Goal: Task Accomplishment & Management: Manage account settings

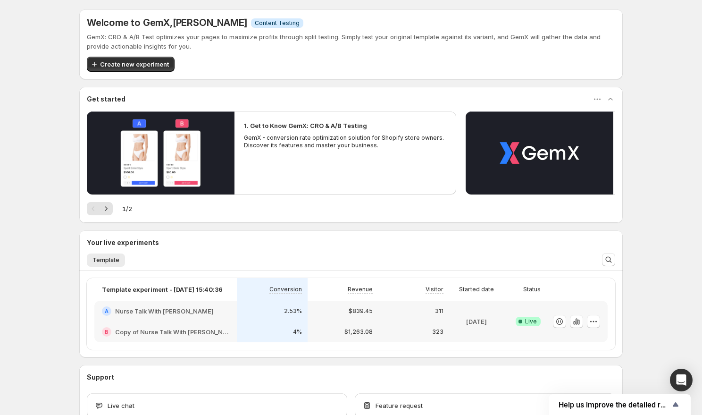
click at [330, 327] on div "$1,263.08" at bounding box center [342, 331] width 59 height 9
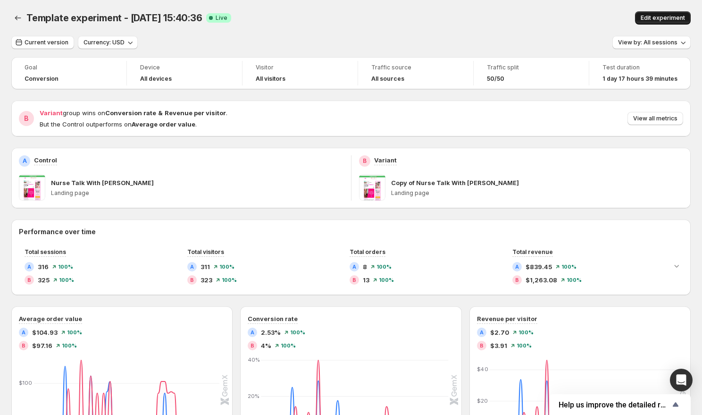
click at [663, 19] on span "Edit experiment" at bounding box center [663, 18] width 44 height 8
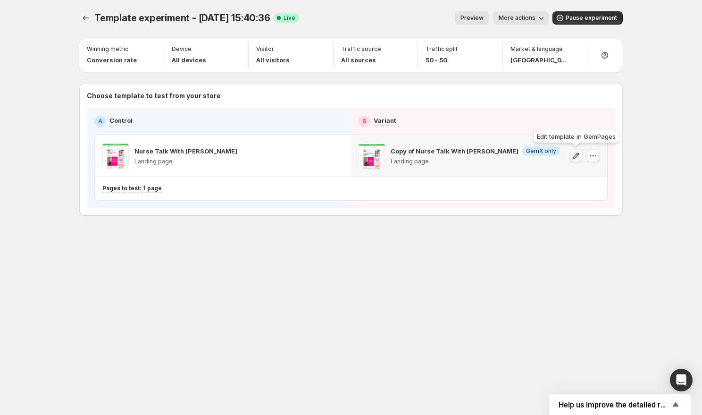
click at [577, 156] on icon "button" at bounding box center [576, 155] width 6 height 6
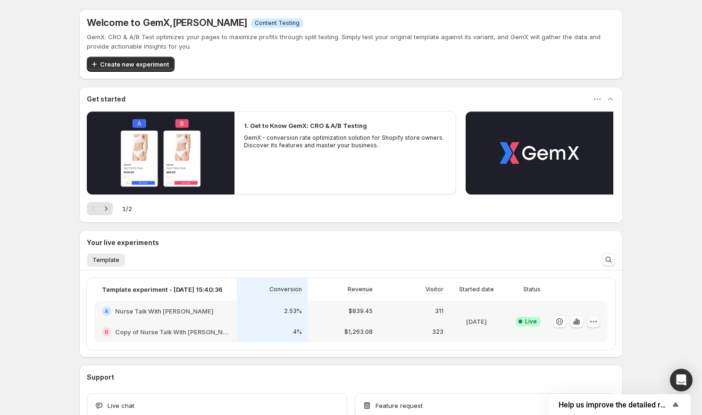
click at [593, 322] on icon "button" at bounding box center [593, 321] width 9 height 9
click at [577, 372] on span "End experiment" at bounding box center [576, 373] width 46 height 8
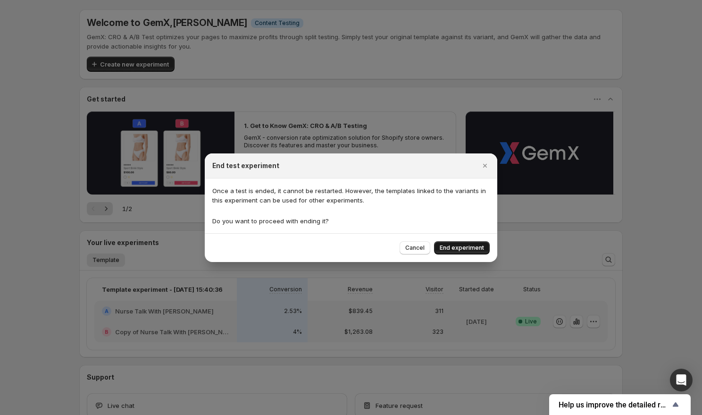
click at [449, 246] on span "End experiment" at bounding box center [462, 248] width 44 height 8
